Goal: Obtain resource: Download file/media

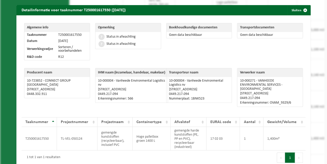
drag, startPoint x: 302, startPoint y: 11, endPoint x: 293, endPoint y: 15, distance: 10.3
click at [302, 11] on span "button" at bounding box center [305, 10] width 10 height 10
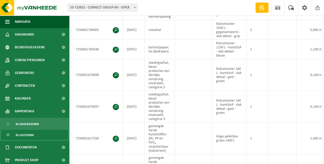
click at [28, 135] on span "In lijstvorm" at bounding box center [25, 135] width 18 height 10
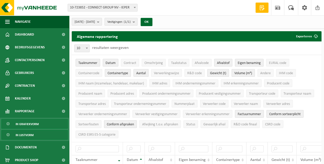
click at [17, 124] on span "In grafiekvorm" at bounding box center [27, 124] width 23 height 10
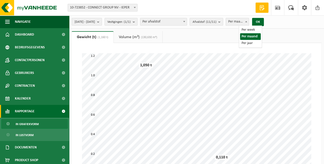
click at [249, 22] on span "Per maand" at bounding box center [237, 21] width 23 height 7
select select "3"
click at [264, 23] on button "OK" at bounding box center [258, 22] width 12 height 8
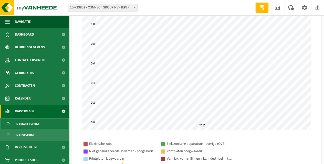
scroll to position [85, 0]
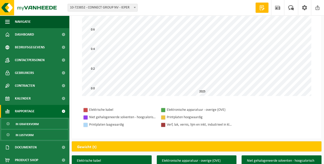
click at [29, 132] on span "In lijstvorm" at bounding box center [25, 135] width 18 height 10
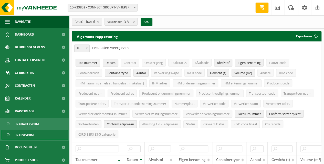
click at [88, 48] on b at bounding box center [87, 48] width 2 height 1
select select "100"
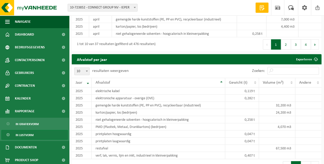
scroll to position [2683, 0]
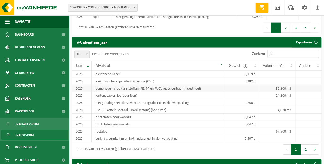
click at [268, 85] on td "32,200 m3" at bounding box center [277, 88] width 36 height 7
drag, startPoint x: 276, startPoint y: 90, endPoint x: 294, endPoint y: 89, distance: 18.2
click at [294, 92] on td "24,200 m3" at bounding box center [277, 95] width 36 height 7
click at [112, 128] on td "restafval" at bounding box center [159, 131] width 134 height 7
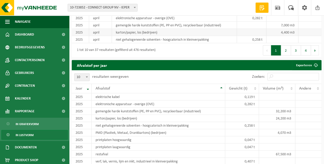
scroll to position [2694, 0]
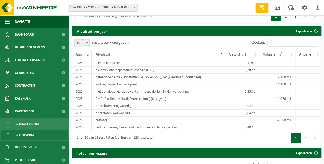
click at [89, 40] on span at bounding box center [86, 43] width 5 height 7
select select "100"
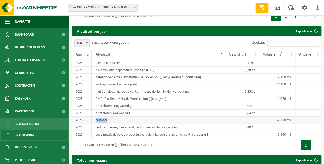
drag, startPoint x: 107, startPoint y: 113, endPoint x: 98, endPoint y: 111, distance: 9.0
click at [98, 117] on td "restafval" at bounding box center [159, 120] width 134 height 7
drag, startPoint x: 98, startPoint y: 111, endPoint x: 110, endPoint y: 114, distance: 12.4
click at [110, 117] on td "restafval" at bounding box center [159, 120] width 134 height 7
click at [109, 117] on td "restafval" at bounding box center [159, 120] width 134 height 7
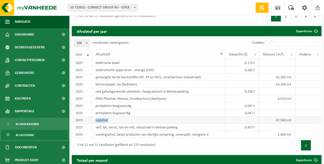
drag, startPoint x: 96, startPoint y: 114, endPoint x: 110, endPoint y: 114, distance: 13.9
click at [110, 117] on td "restafval" at bounding box center [159, 120] width 134 height 7
copy td "restafval"
click at [168, 95] on td "PMD (Plastiek, Metaal, Drankkartons) (bedrijven)" at bounding box center [159, 98] width 134 height 7
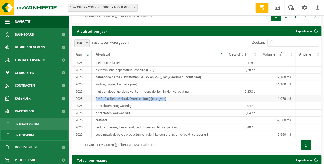
drag, startPoint x: 166, startPoint y: 93, endPoint x: 90, endPoint y: 91, distance: 76.7
click at [90, 95] on tr "2025 PMD (Plastiek, Metaal, Drankkartons) (bedrijven) 4,070 m3" at bounding box center [197, 98] width 250 height 7
copy tr "PMD (Plastiek, Metaal, Drankkartons) (bedrijven)"
click at [210, 131] on td "voedingsafval, bevat producten van dierlijke oorsprong, onverpakt, categorie 3" at bounding box center [159, 134] width 134 height 7
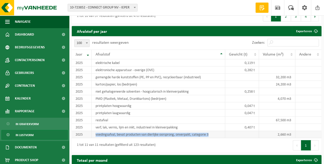
drag, startPoint x: 210, startPoint y: 128, endPoint x: 91, endPoint y: 129, distance: 118.4
click at [93, 131] on td "voedingsafval, bevat producten van dierlijke oorsprong, onverpakt, categorie 3" at bounding box center [159, 134] width 134 height 7
copy td "voedingsafval, bevat producten van dierlijke oorsprong, onverpakt, categorie 3"
click at [98, 117] on td "restafval" at bounding box center [159, 120] width 134 height 7
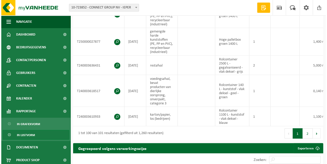
scroll to position [2342, 0]
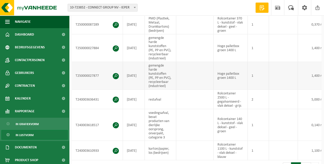
click at [116, 73] on span at bounding box center [116, 76] width 6 height 6
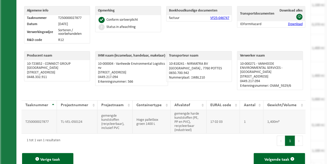
scroll to position [0, 0]
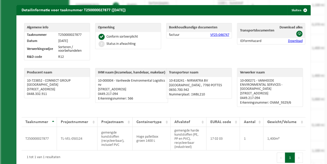
click at [290, 42] on link "Download" at bounding box center [295, 41] width 15 height 4
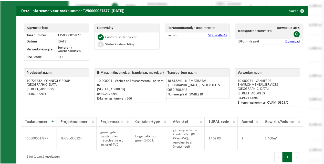
scroll to position [36, 0]
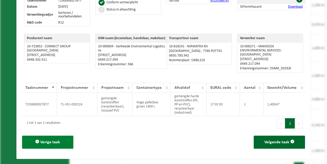
click at [55, 140] on span "Vorige taak" at bounding box center [50, 142] width 20 height 4
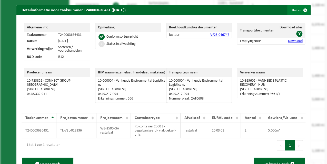
click at [301, 10] on span "button" at bounding box center [305, 10] width 10 height 10
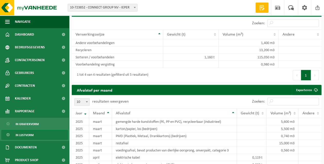
scroll to position [2496, 0]
